Goal: Check status: Check status

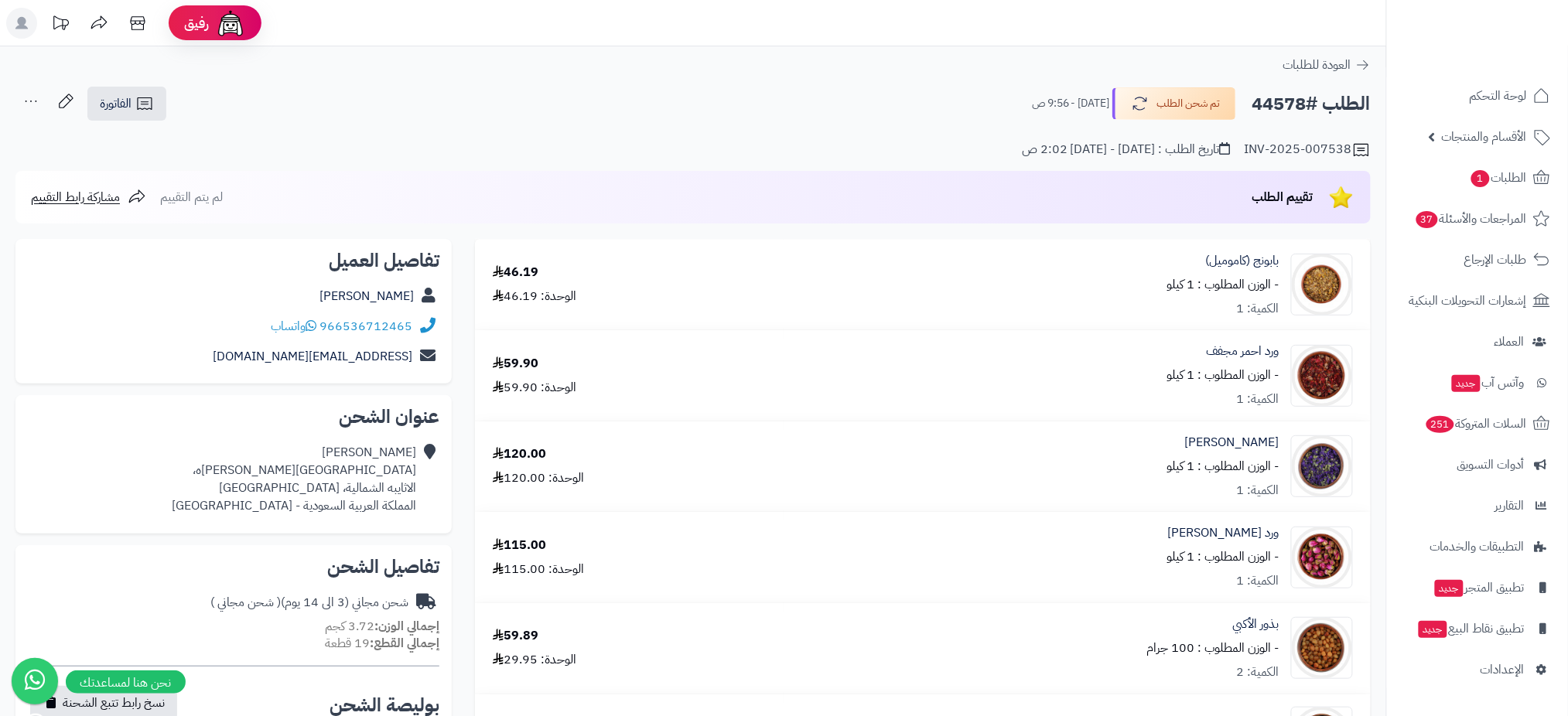
click at [1501, 177] on span "الطلبات 1" at bounding box center [1499, 177] width 57 height 22
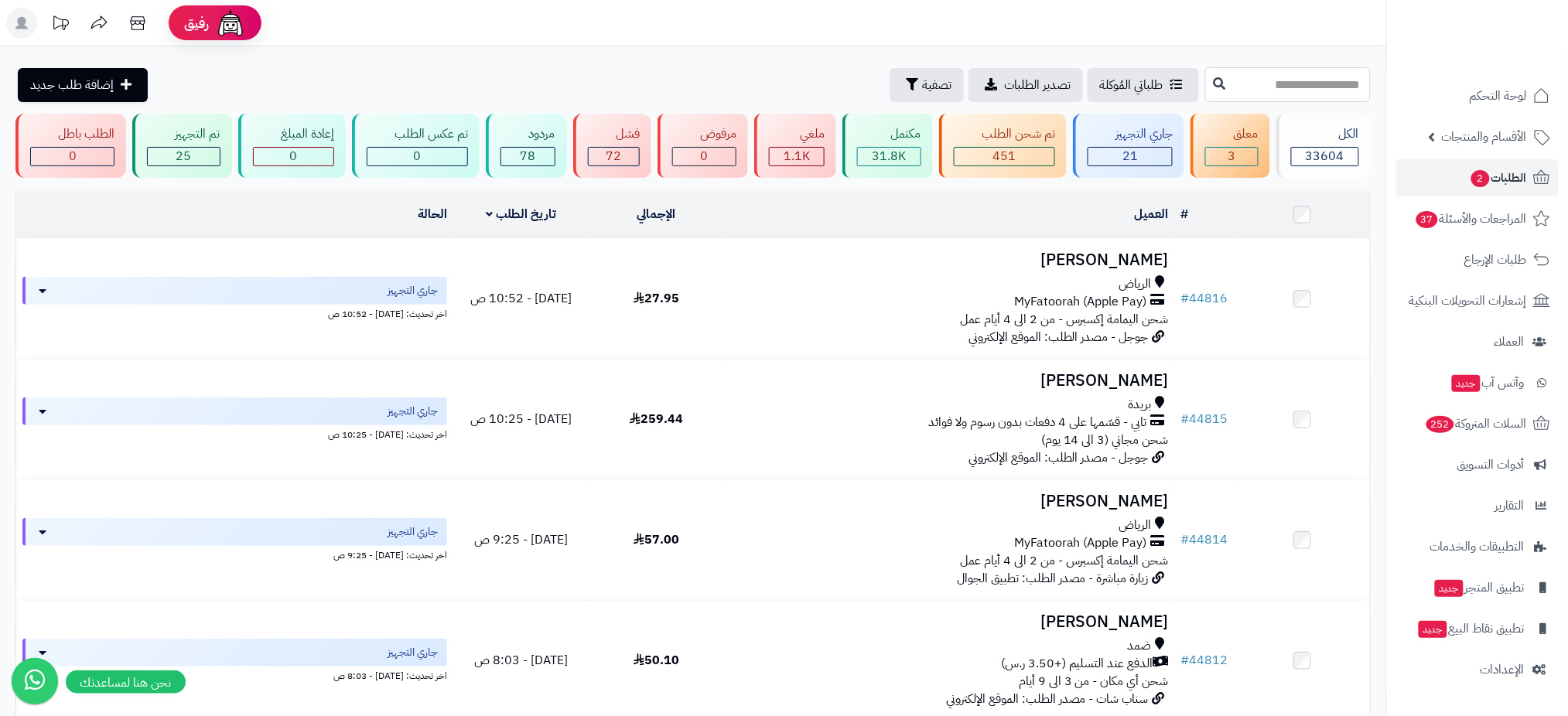
click at [1240, 82] on input "text" at bounding box center [1288, 85] width 166 height 35
type input "*****"
click at [1209, 81] on button at bounding box center [1220, 83] width 23 height 30
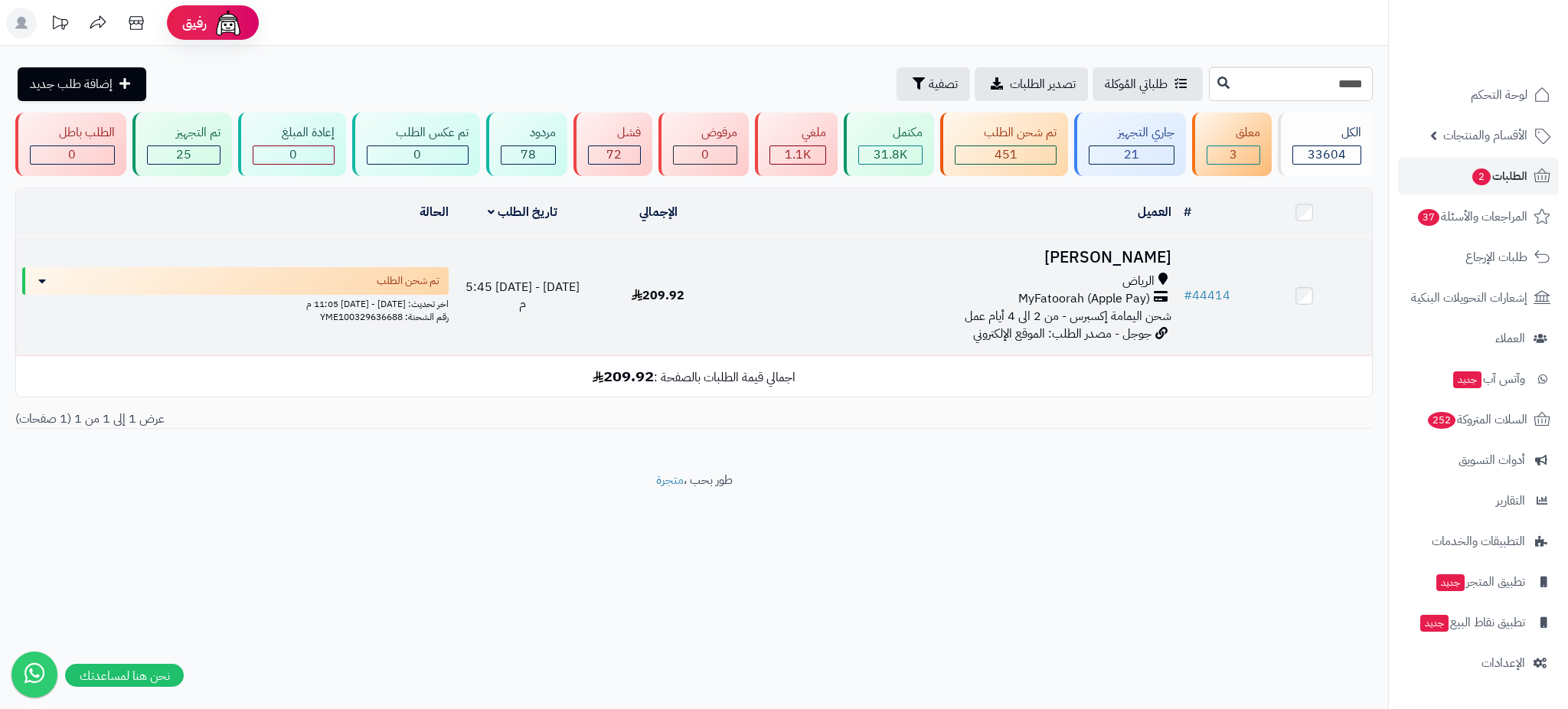
click at [1075, 249] on h3 "[PERSON_NAME]" at bounding box center [951, 258] width 439 height 17
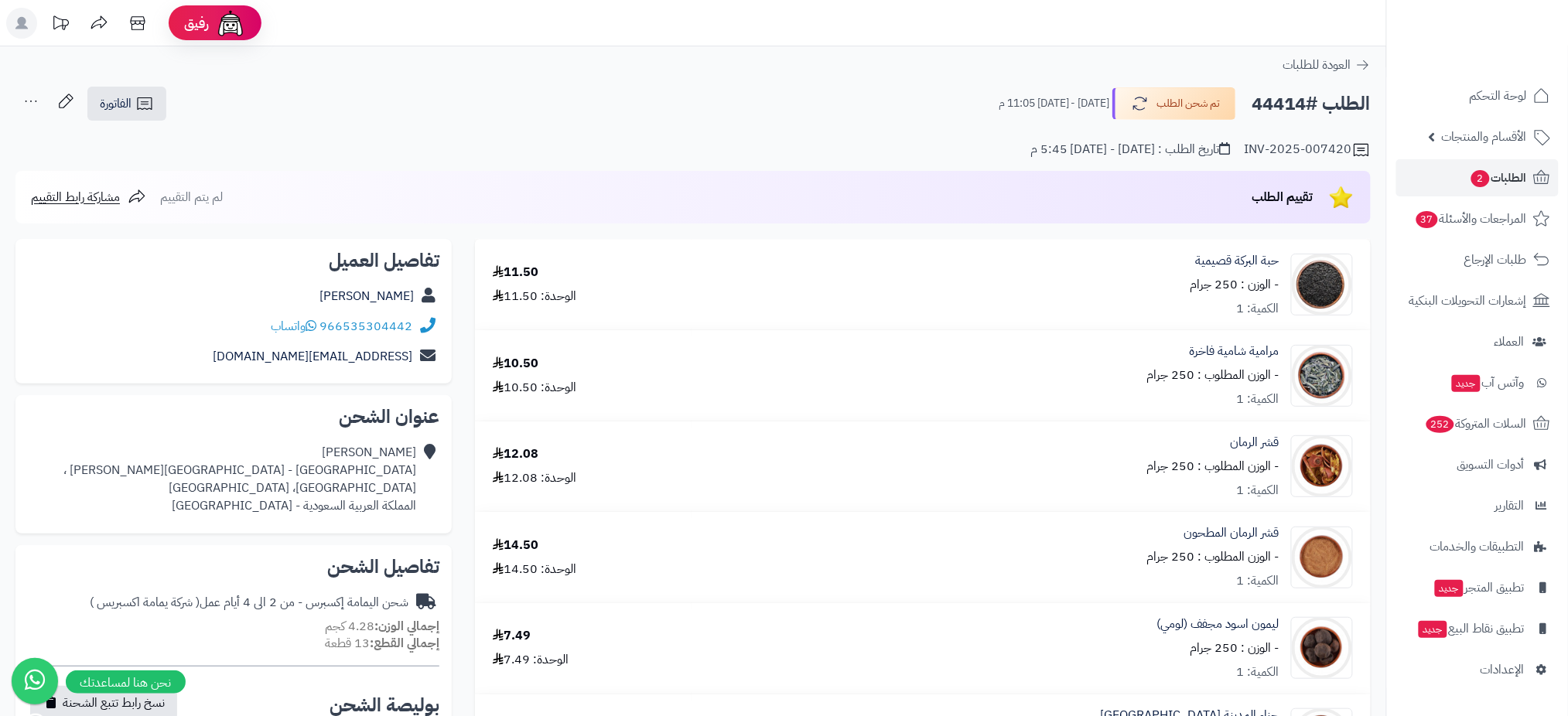
scroll to position [627, 0]
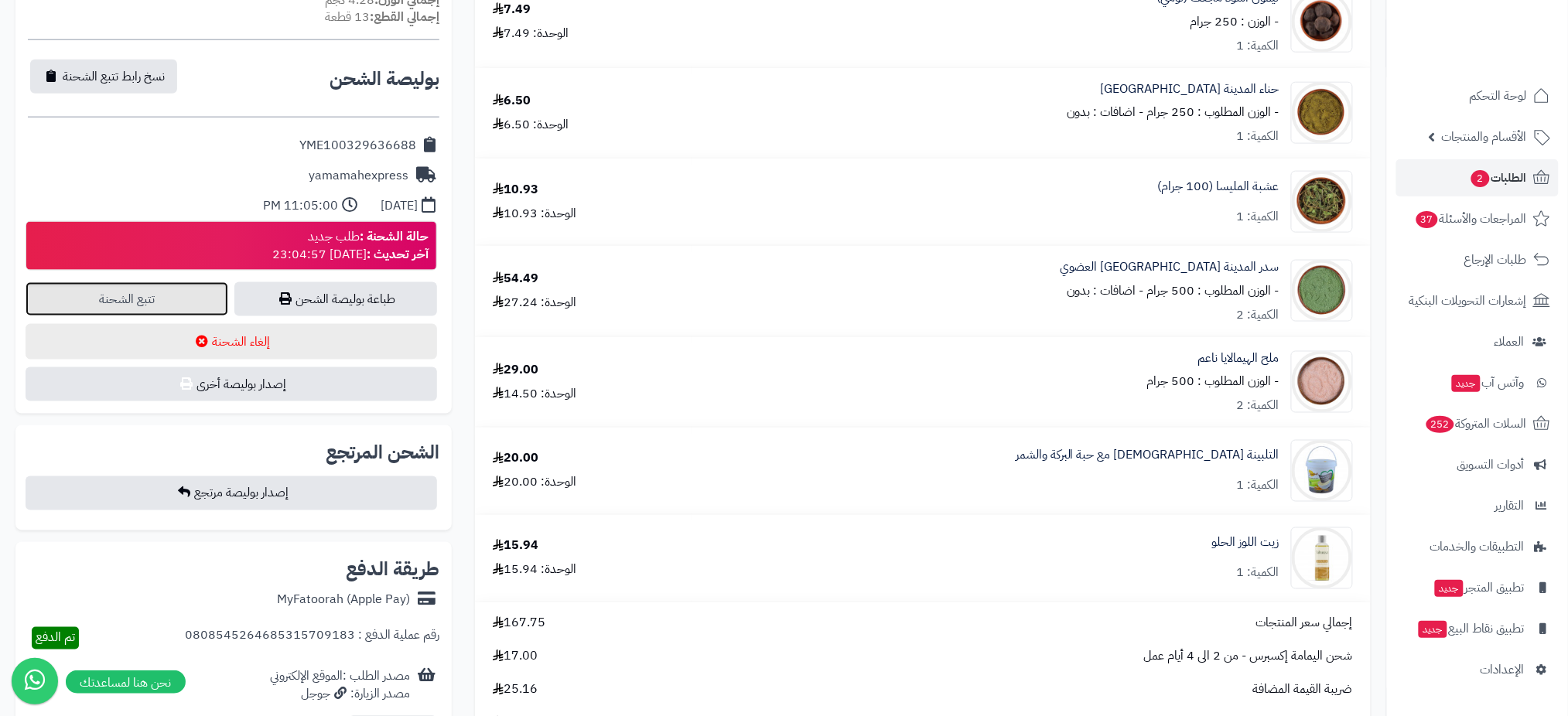
click at [186, 295] on link "تتبع الشحنة" at bounding box center [126, 299] width 202 height 34
